Goal: Task Accomplishment & Management: Manage account settings

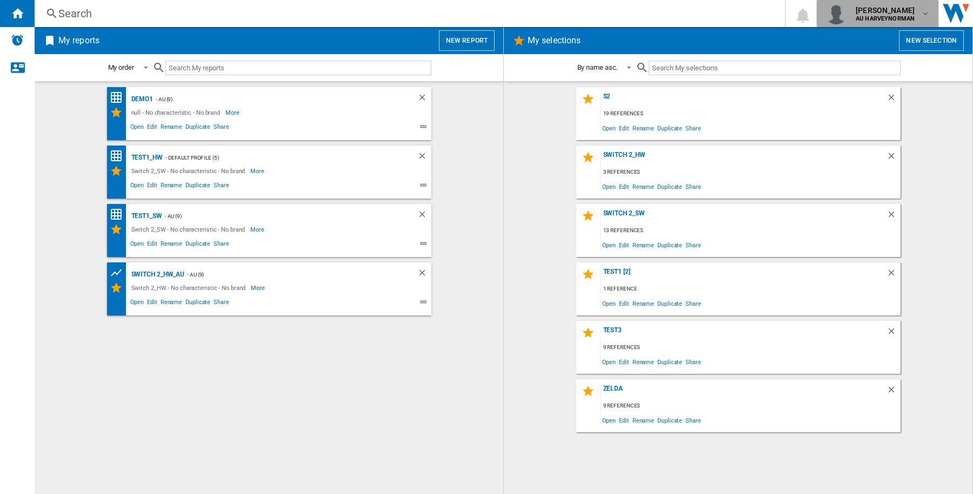
click at [874, 20] on b "AU HARVEYNORMAN" at bounding box center [885, 18] width 59 height 7
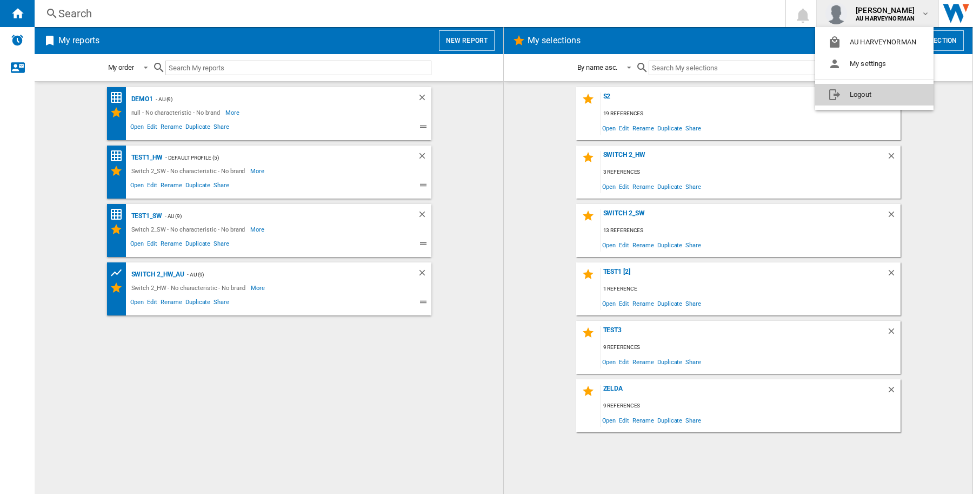
click at [871, 89] on button "Logout" at bounding box center [874, 95] width 118 height 22
